Goal: Check status: Check status

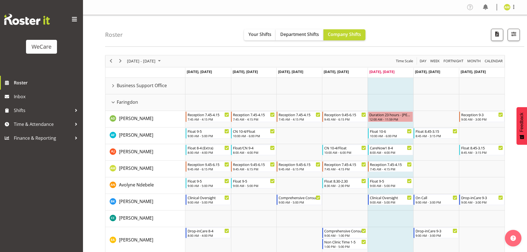
scroll to position [20, 0]
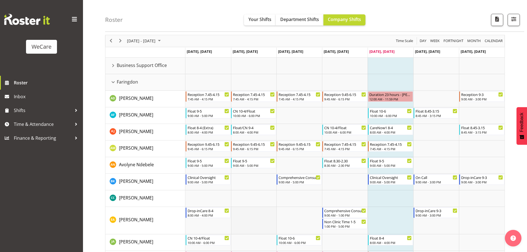
click at [256, 226] on td "Timeline Week of October 3, 2025" at bounding box center [254, 220] width 46 height 27
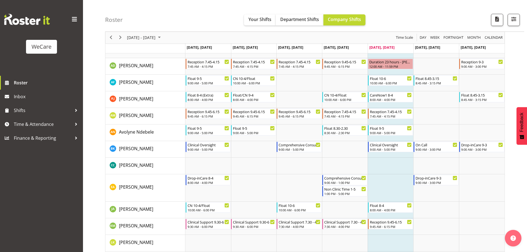
scroll to position [76, 0]
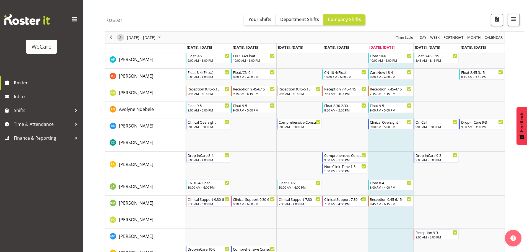
click at [120, 38] on span "Next" at bounding box center [120, 37] width 7 height 7
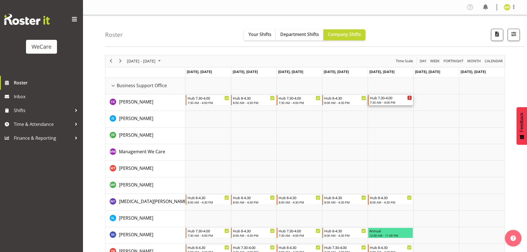
click at [410, 98] on icon "Timeline Week of October 10, 2025" at bounding box center [410, 98] width 1 height 3
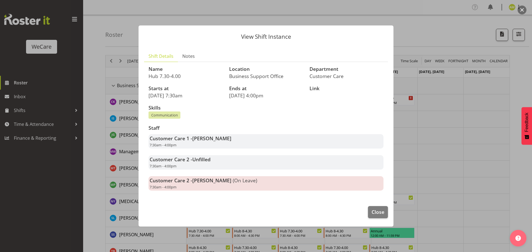
click at [451, 139] on div at bounding box center [266, 126] width 532 height 252
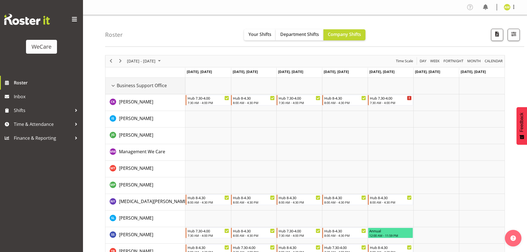
click at [113, 84] on div "Business Support Office resource" at bounding box center [113, 85] width 7 height 7
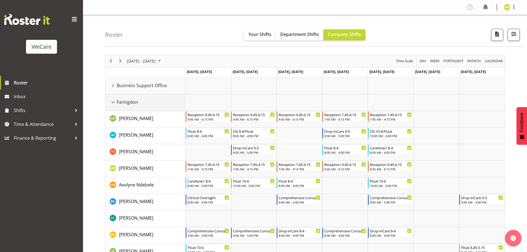
click at [112, 101] on div "Faringdon resource" at bounding box center [113, 102] width 7 height 7
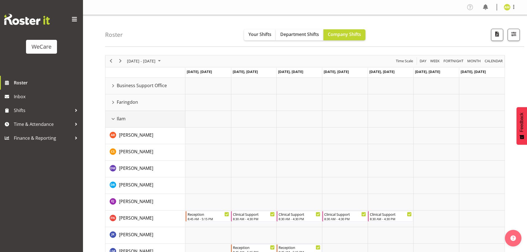
click at [114, 118] on div "Ilam resource" at bounding box center [113, 118] width 7 height 7
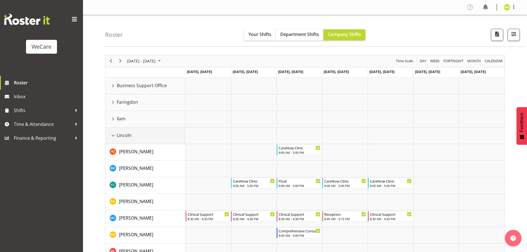
click at [112, 134] on div "Lincoln resource" at bounding box center [113, 135] width 7 height 7
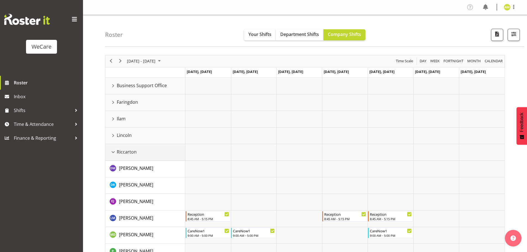
click at [114, 149] on div "Riccarton resource" at bounding box center [113, 152] width 7 height 7
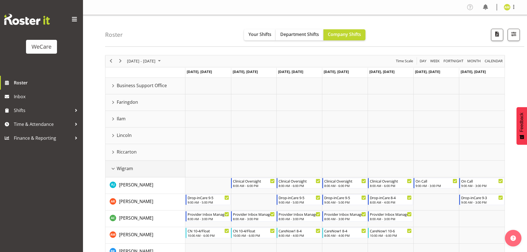
click at [114, 165] on td "Wigram" at bounding box center [145, 169] width 80 height 17
click at [114, 169] on div "Wigram resource" at bounding box center [113, 168] width 7 height 7
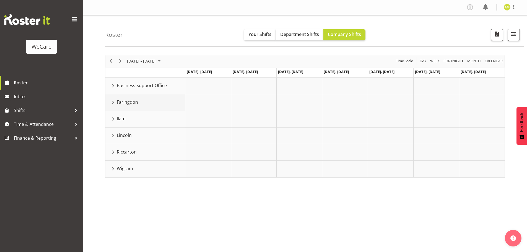
click at [113, 104] on div "Faringdon resource" at bounding box center [113, 102] width 7 height 7
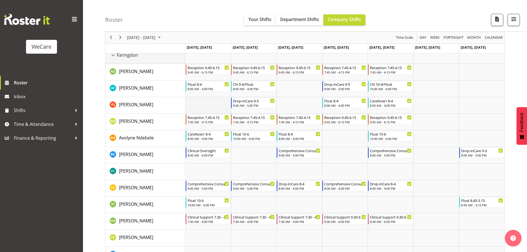
scroll to position [55, 0]
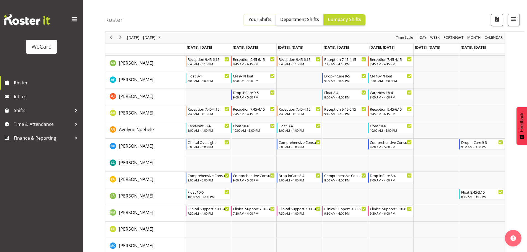
click at [253, 22] on span "Your Shifts" at bounding box center [260, 19] width 23 height 6
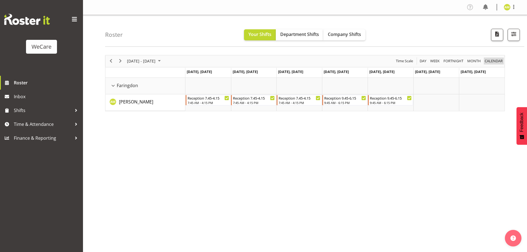
click at [488, 61] on span "calendar" at bounding box center [494, 61] width 19 height 7
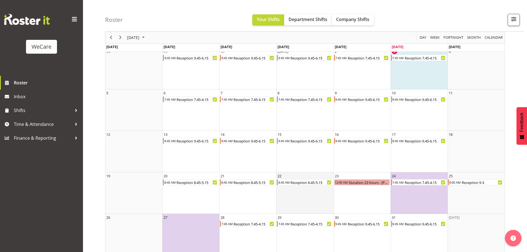
scroll to position [36, 0]
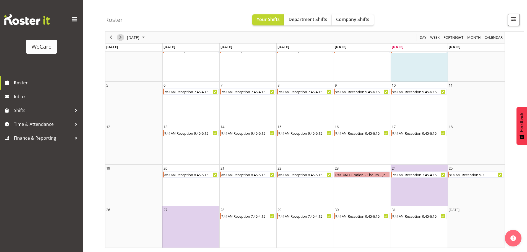
click at [122, 40] on span "Next" at bounding box center [120, 37] width 7 height 7
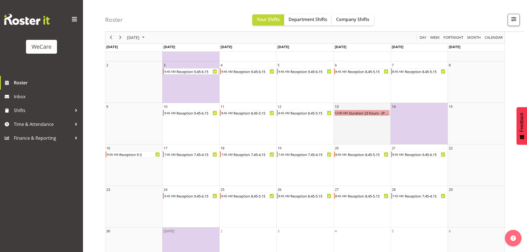
scroll to position [78, 0]
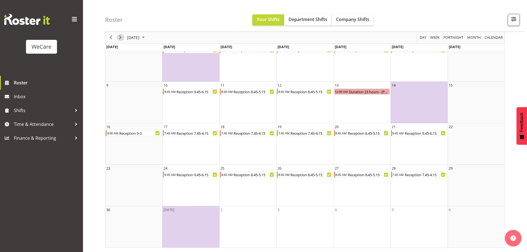
click at [120, 37] on span "Next" at bounding box center [120, 37] width 7 height 7
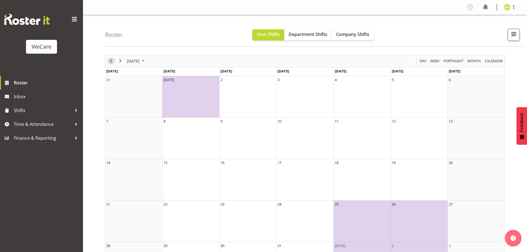
click at [111, 61] on span "Previous" at bounding box center [111, 61] width 7 height 7
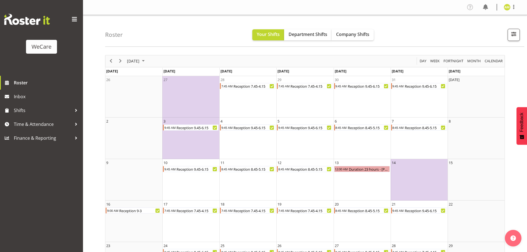
click at [105, 61] on div "Roster Your Shifts Department Shifts Company Shifts All Locations Clear Busines…" at bounding box center [305, 172] width 444 height 315
click at [108, 61] on span "Previous" at bounding box center [111, 61] width 7 height 7
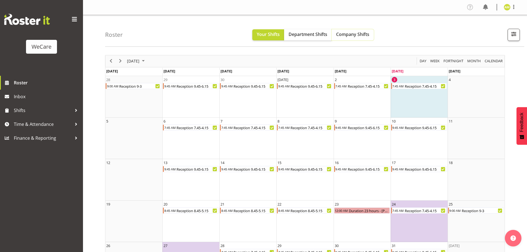
click at [367, 40] on button "Company Shifts" at bounding box center [353, 34] width 42 height 11
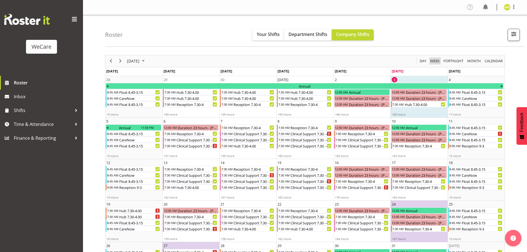
click at [437, 62] on span "Week" at bounding box center [435, 61] width 11 height 7
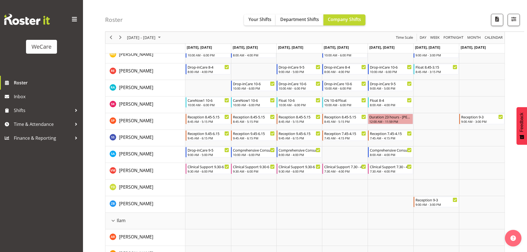
scroll to position [277, 0]
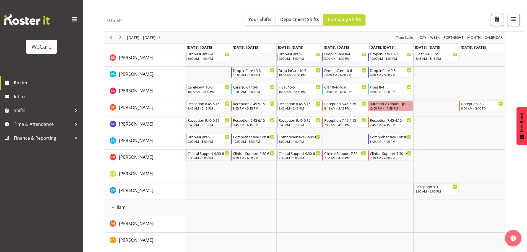
click at [347, 213] on td "Timeline Week of October 10, 2025" at bounding box center [345, 208] width 46 height 17
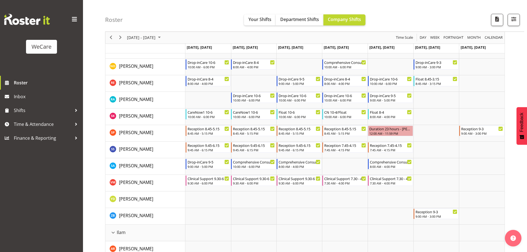
scroll to position [222, 0]
